Goal: Navigation & Orientation: Find specific page/section

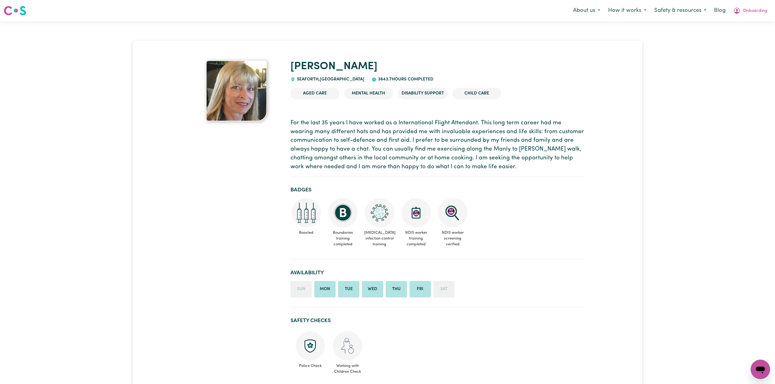
drag, startPoint x: 381, startPoint y: 148, endPoint x: 390, endPoint y: 152, distance: 10.0
click at [381, 148] on p "For the last 35 years I have worked as a International Flight Attendant. This l…" at bounding box center [437, 145] width 295 height 53
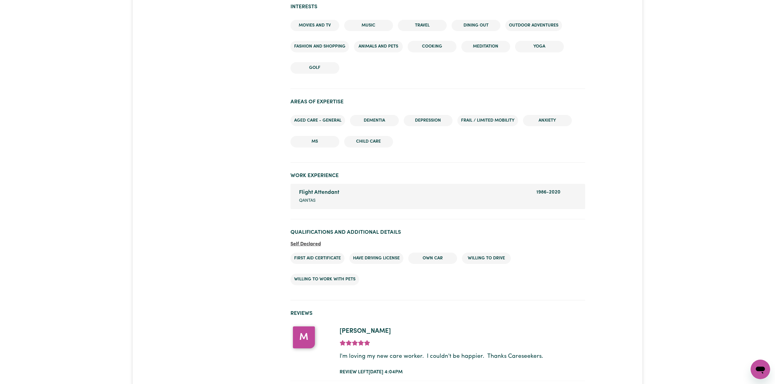
scroll to position [709, 0]
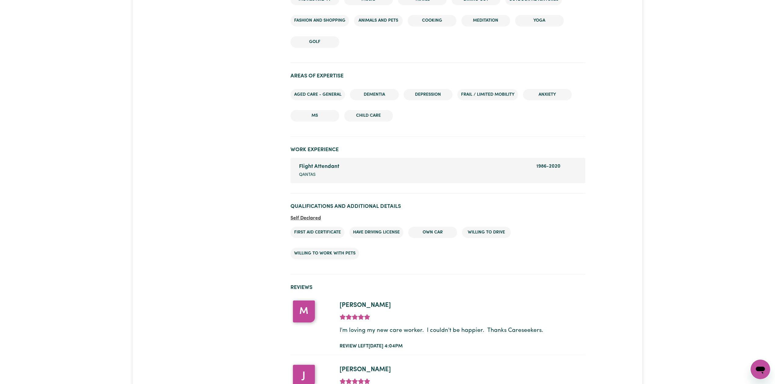
click at [230, 150] on div at bounding box center [236, 22] width 101 height 1343
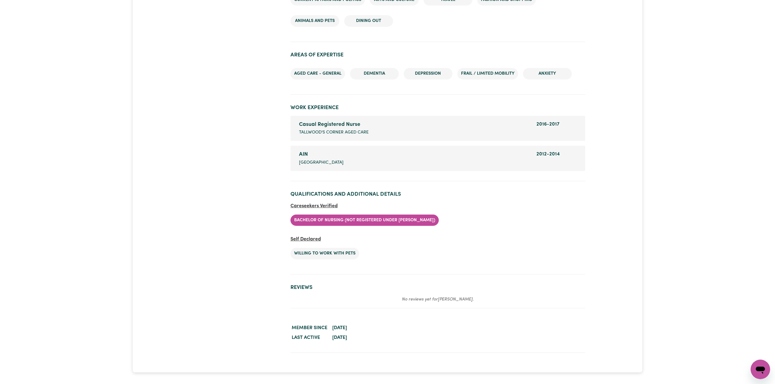
scroll to position [888, 0]
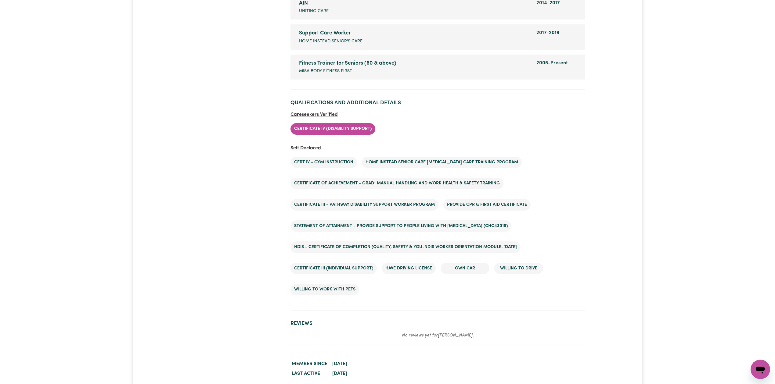
scroll to position [917, 0]
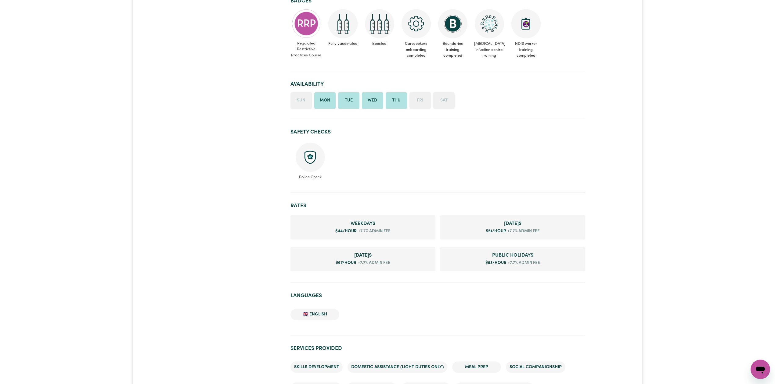
scroll to position [366, 0]
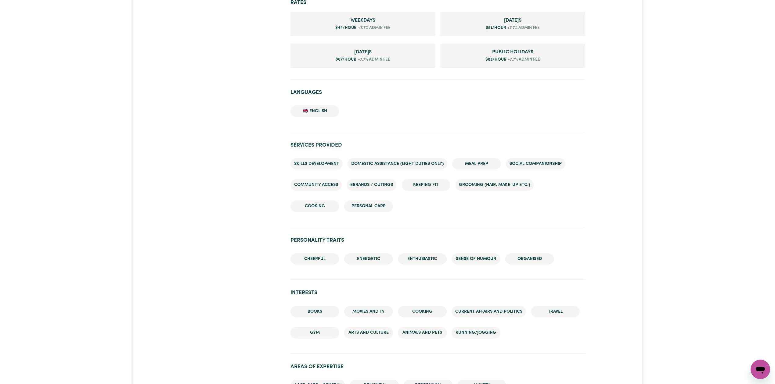
click at [290, 214] on ul "Skills Development Domestic assistance (light duties only) Meal prep Social com…" at bounding box center [437, 185] width 295 height 64
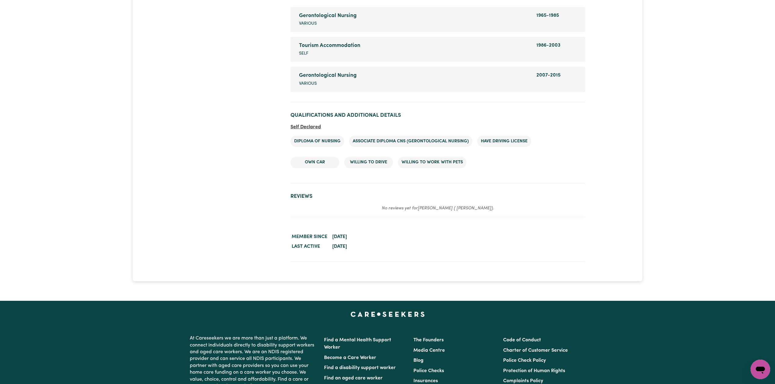
scroll to position [798, 0]
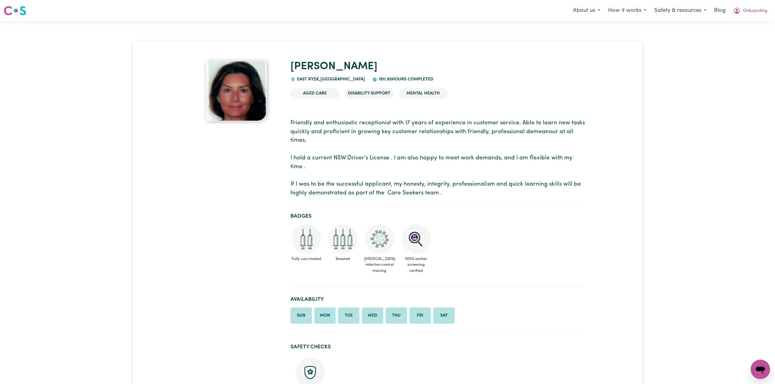
click at [381, 12] on div "Menu About us How it works Safety & resources Blog Onboarding" at bounding box center [387, 11] width 775 height 14
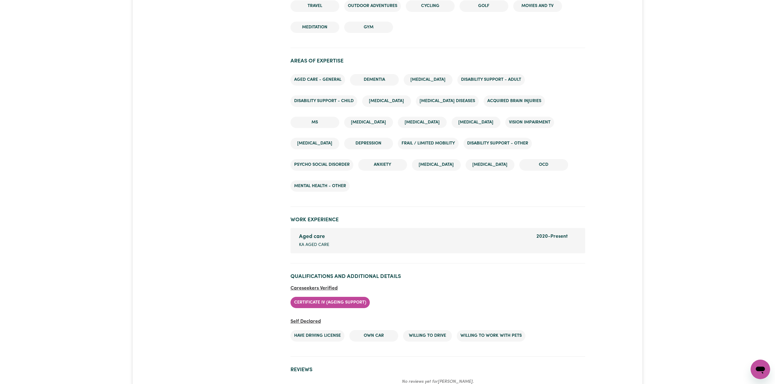
scroll to position [798, 0]
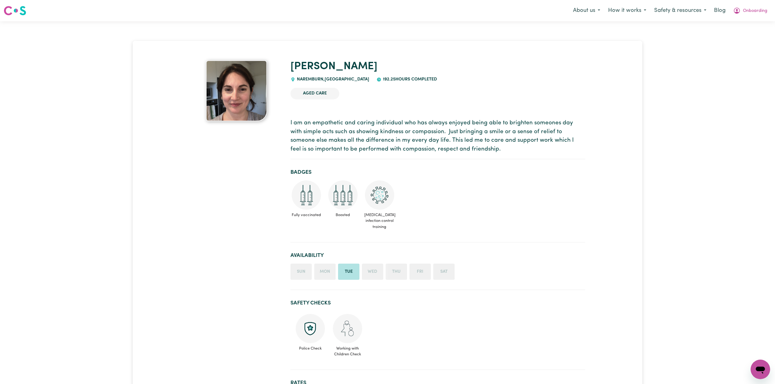
click at [471, 206] on ul "Fully vaccinated Boosted COVID-19 infection control training" at bounding box center [437, 207] width 295 height 52
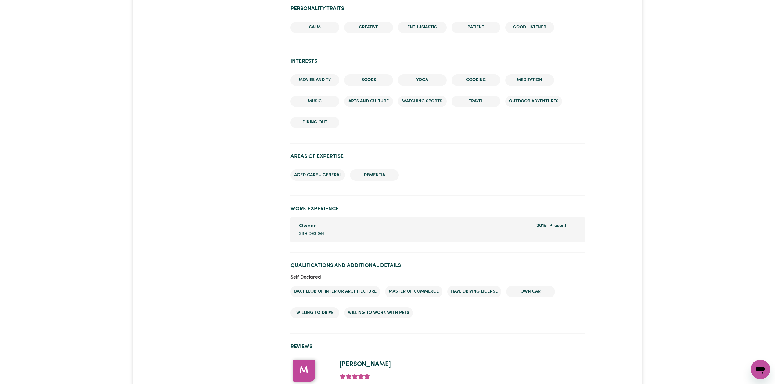
scroll to position [642, 0]
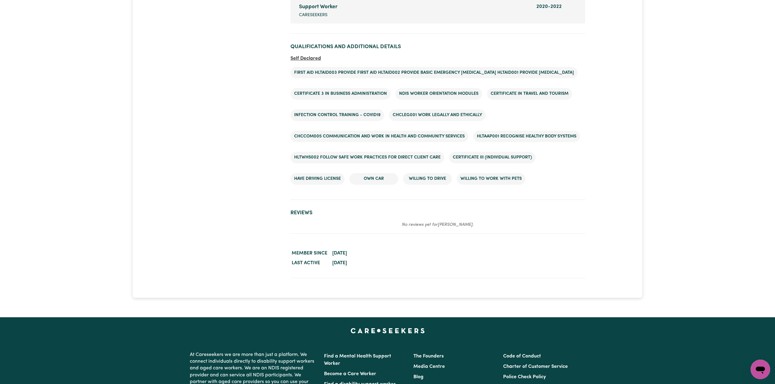
scroll to position [939, 0]
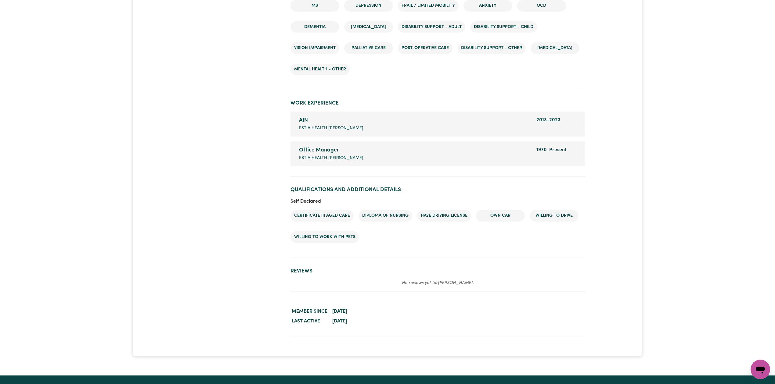
scroll to position [800, 0]
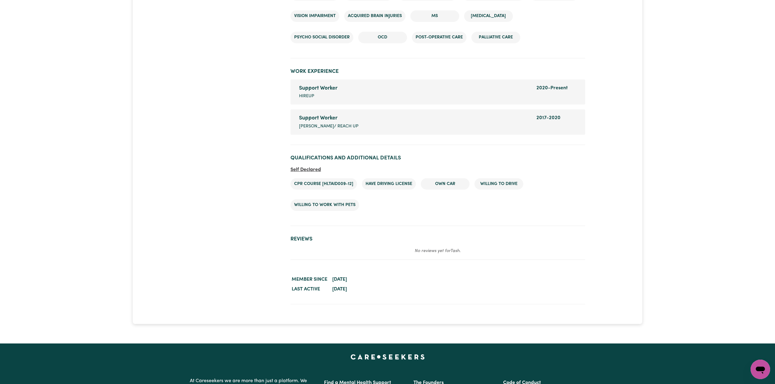
scroll to position [965, 0]
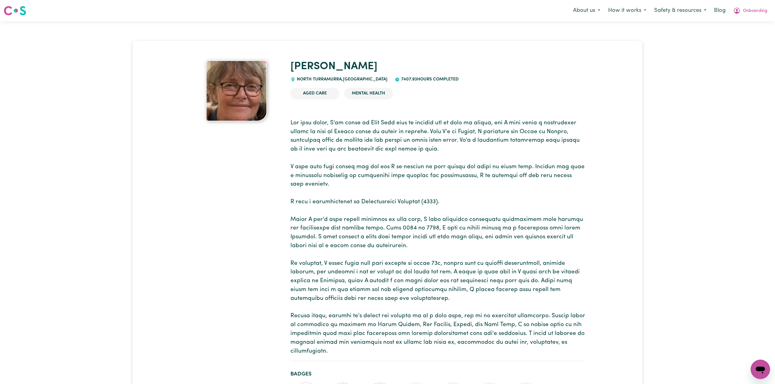
click at [539, 67] on h1 "[PERSON_NAME]" at bounding box center [437, 66] width 295 height 13
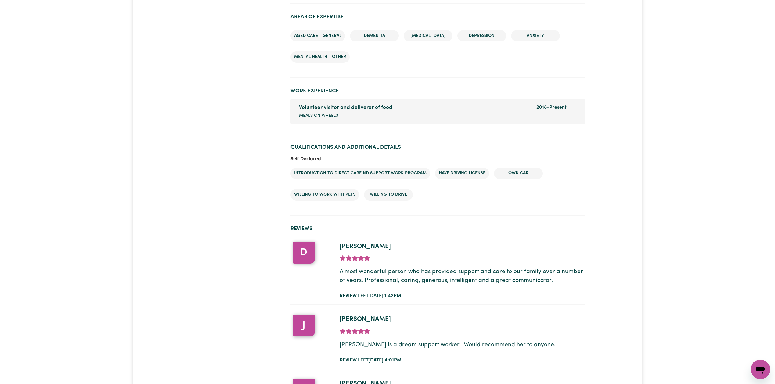
scroll to position [947, 0]
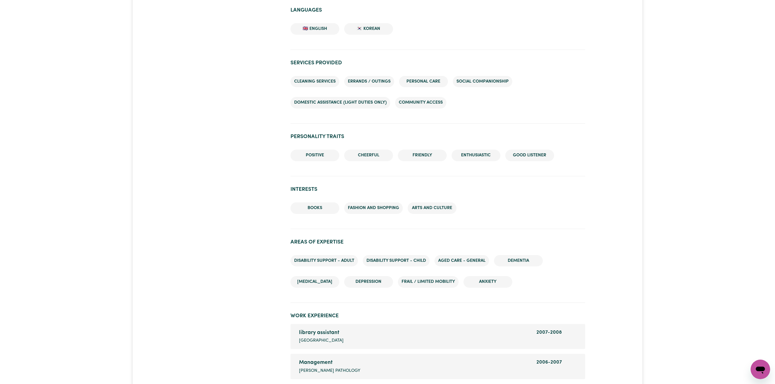
scroll to position [328, 0]
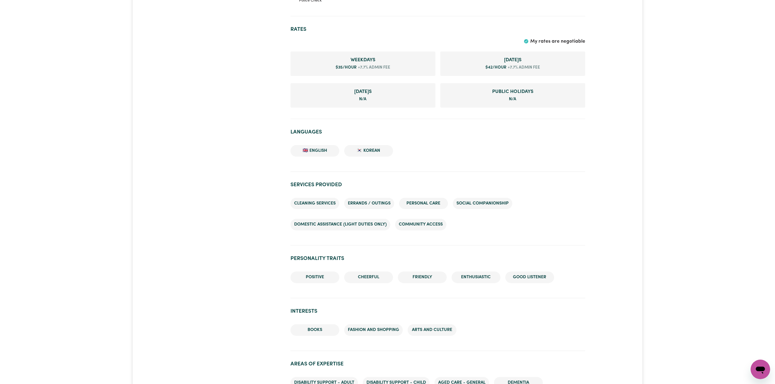
click at [214, 146] on div at bounding box center [236, 245] width 101 height 1025
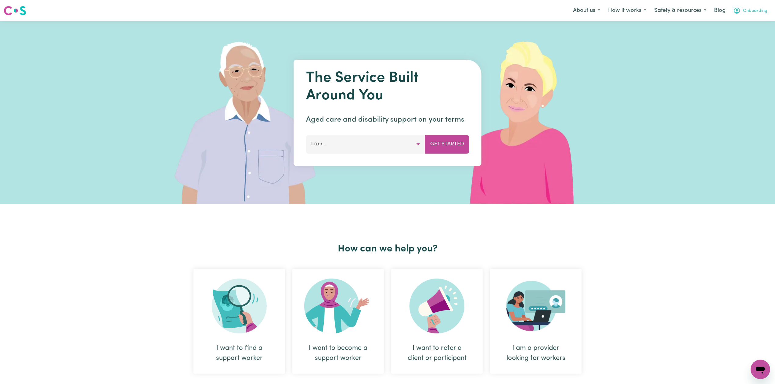
click at [764, 9] on span "Onboarding" at bounding box center [755, 11] width 24 height 7
click at [741, 25] on link "Admin Dashboard" at bounding box center [747, 24] width 48 height 12
